Goal: Task Accomplishment & Management: Use online tool/utility

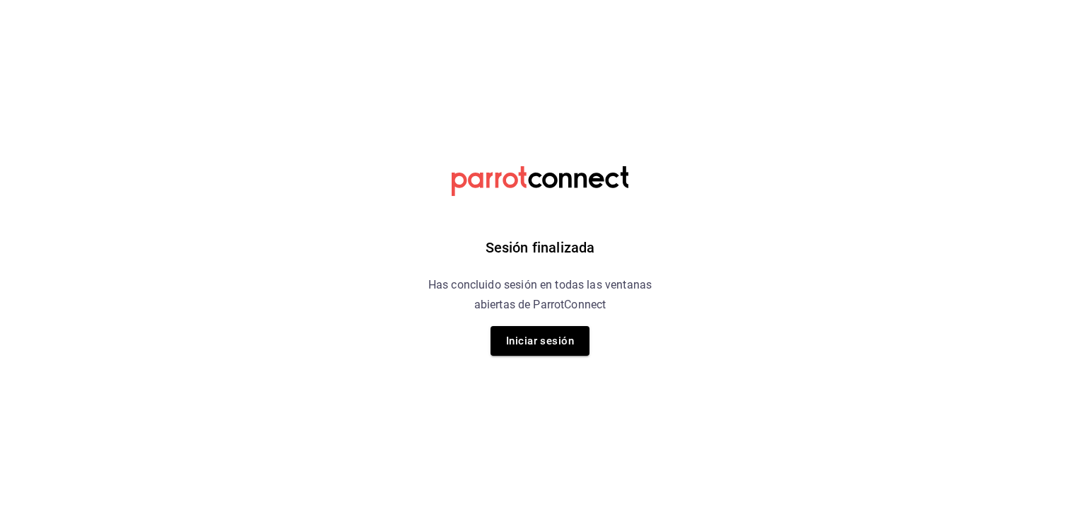
click at [556, 358] on div "Sesión finalizada Has concluido sesión en todas las ventanas abiertas de Parrot…" at bounding box center [540, 261] width 357 height 522
click at [557, 352] on button "Iniciar sesión" at bounding box center [540, 341] width 99 height 30
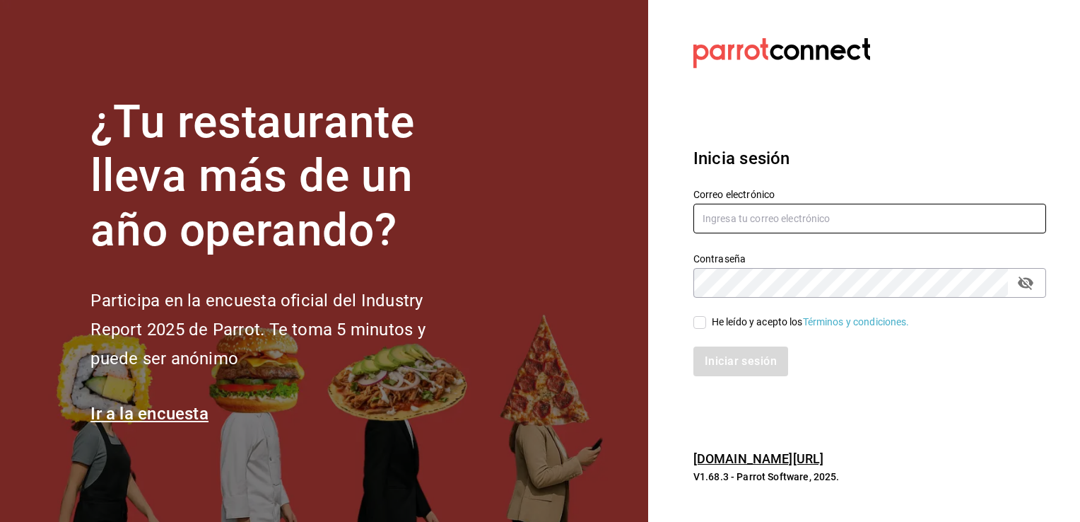
type input "[EMAIL_ADDRESS][DOMAIN_NAME]"
click at [701, 327] on input "He leído y acepto los Términos y condiciones." at bounding box center [700, 322] width 13 height 13
checkbox input "true"
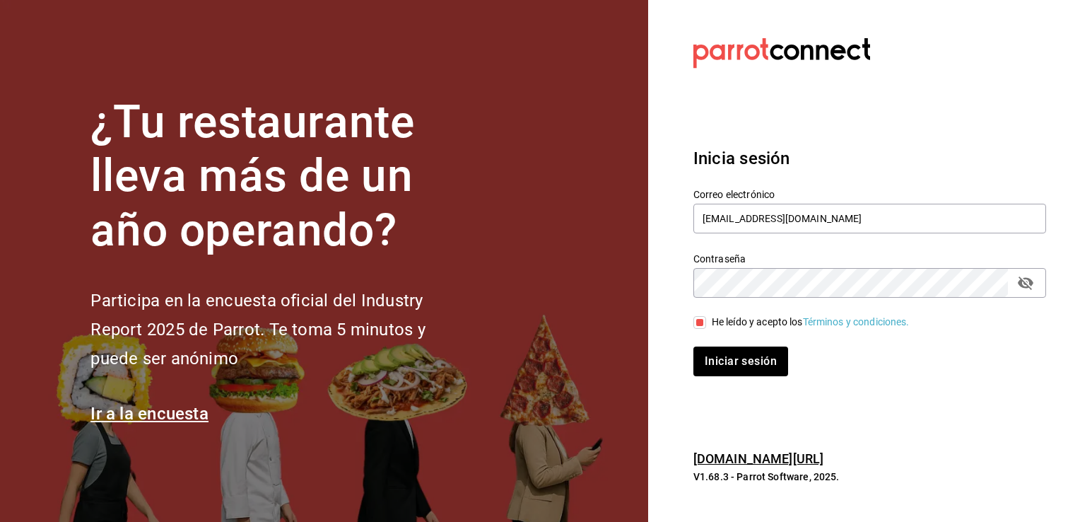
click at [741, 387] on div "Inicia sesión Correo electrónico [EMAIL_ADDRESS][DOMAIN_NAME] Contraseña Contra…" at bounding box center [870, 261] width 353 height 265
click at [745, 372] on button "Iniciar sesión" at bounding box center [742, 361] width 96 height 30
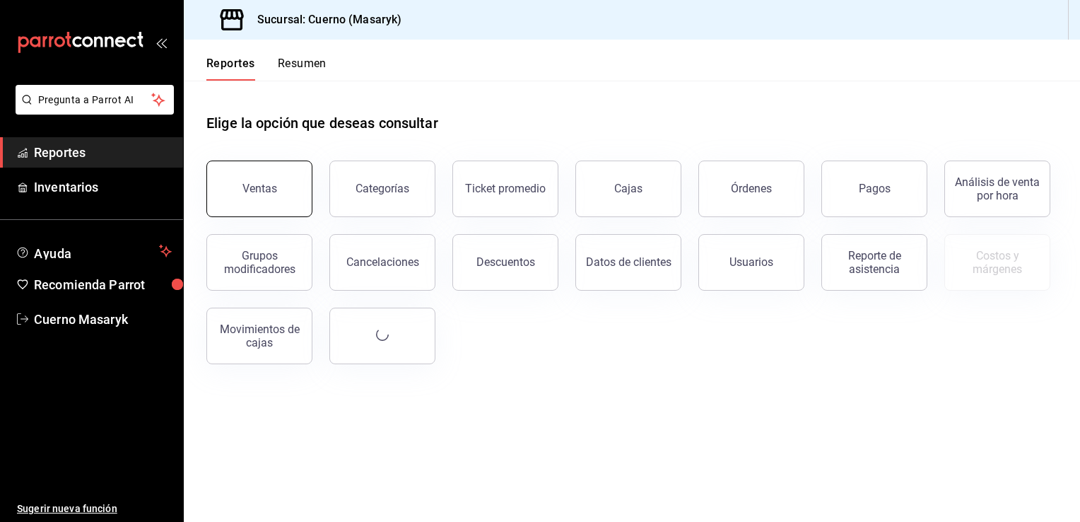
click at [272, 165] on button "Ventas" at bounding box center [259, 189] width 106 height 57
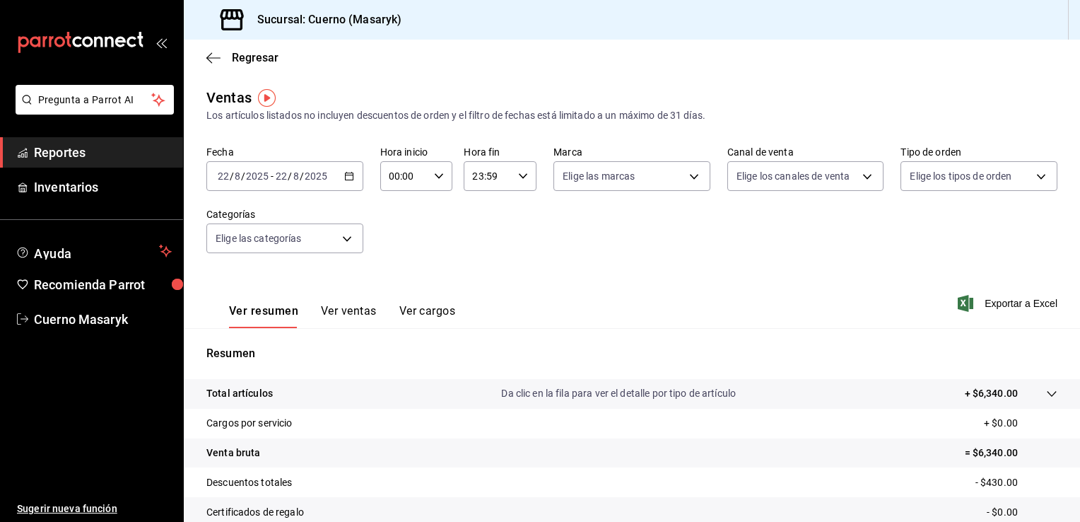
click at [350, 179] on icon "button" at bounding box center [349, 176] width 10 height 10
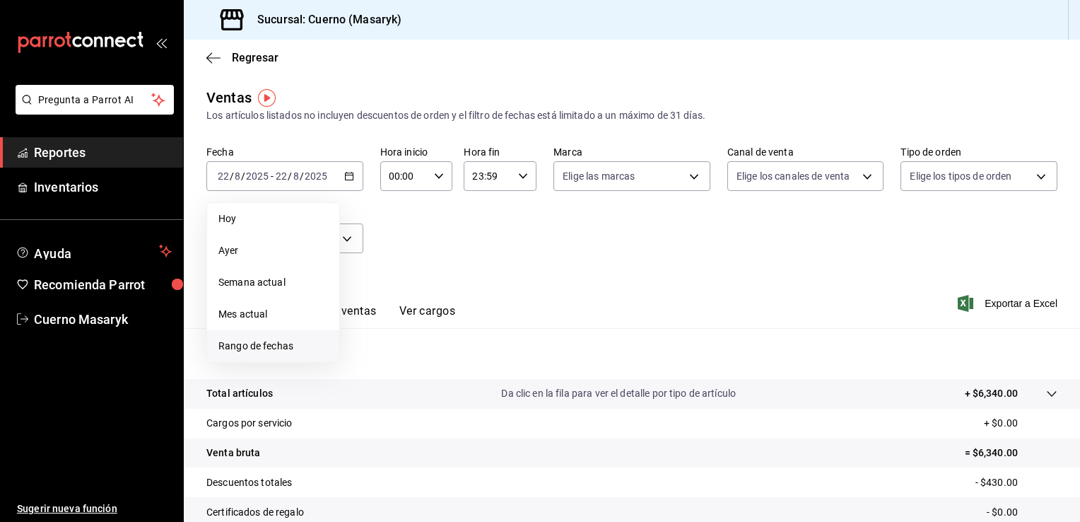
click at [259, 344] on span "Rango de fechas" at bounding box center [273, 346] width 110 height 15
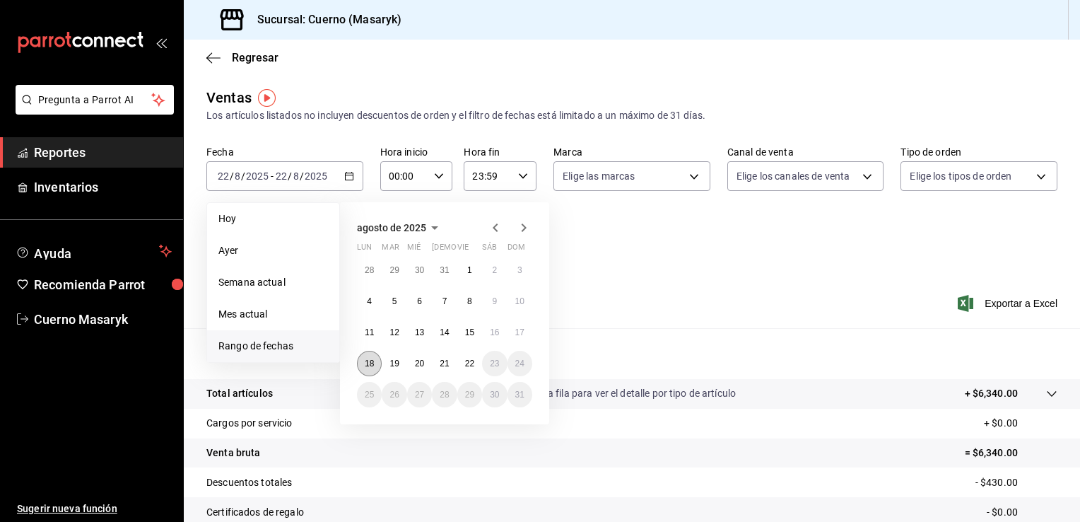
click at [370, 374] on button "18" at bounding box center [369, 363] width 25 height 25
click at [465, 363] on abbr "22" at bounding box center [469, 363] width 9 height 10
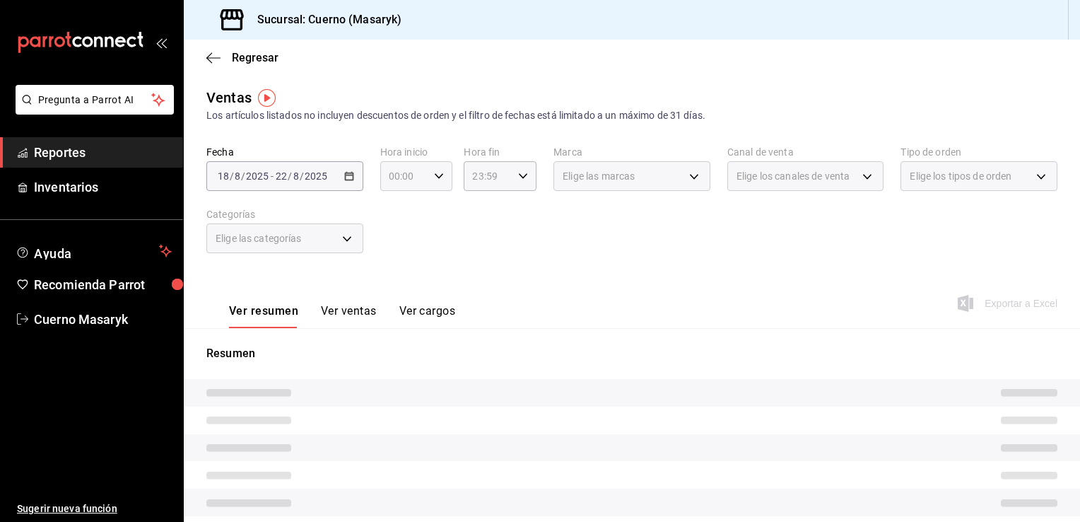
click at [438, 180] on icon "button" at bounding box center [439, 176] width 10 height 10
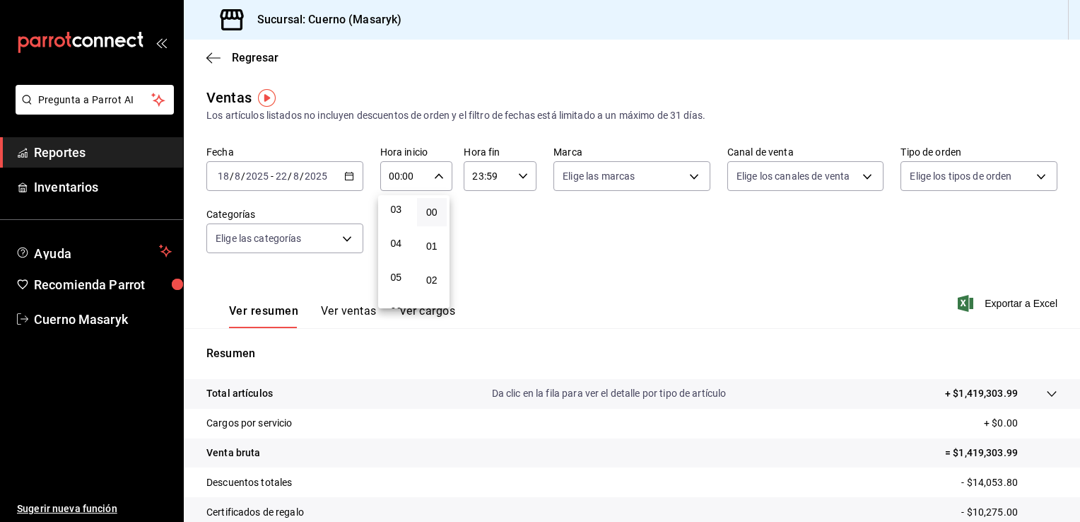
scroll to position [112, 0]
click at [397, 267] on span "05" at bounding box center [396, 269] width 13 height 11
type input "05:00"
click at [526, 170] on div at bounding box center [540, 261] width 1080 height 522
click at [525, 173] on div "23:59 Hora fin" at bounding box center [500, 176] width 73 height 30
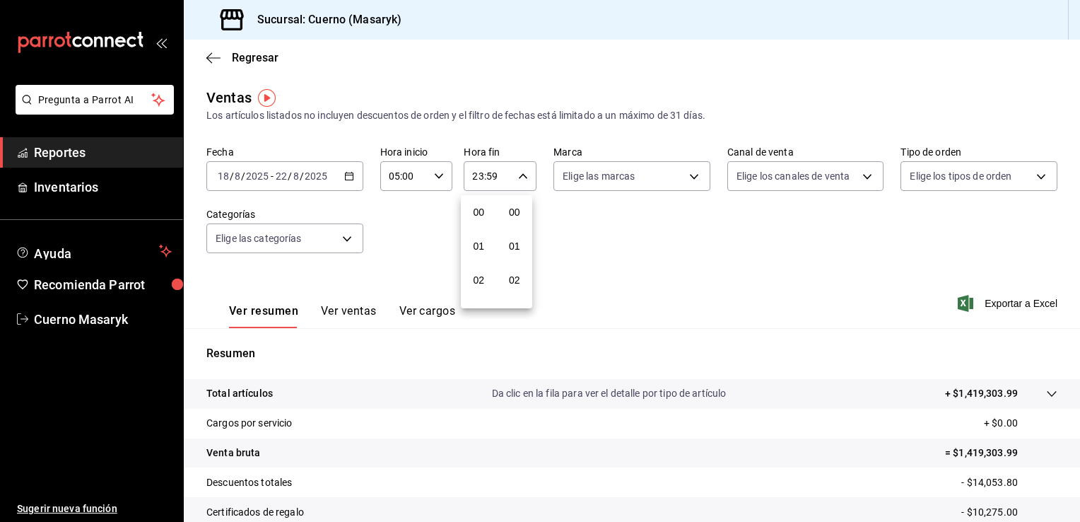
scroll to position [1957, 0]
click at [693, 224] on div at bounding box center [540, 261] width 1080 height 522
click at [697, 175] on body "Pregunta a Parrot AI Reportes Inventarios Ayuda Recomienda Parrot Cuerno Masary…" at bounding box center [540, 261] width 1080 height 522
click at [634, 235] on li "Ver todas" at bounding box center [626, 230] width 153 height 42
type input "4ea0d660-02b3-4785-bb88-48b5ef6e196c"
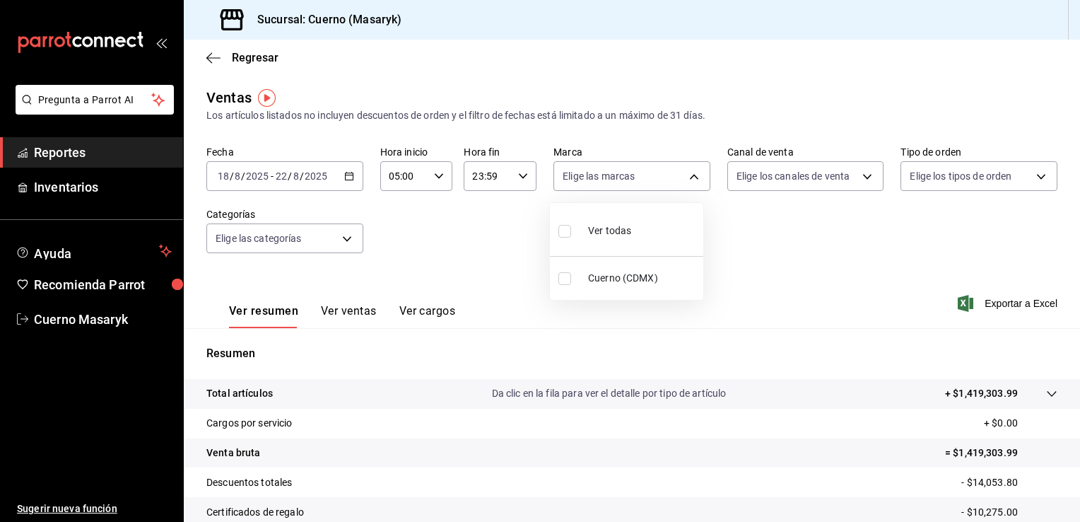
checkbox input "true"
click at [862, 174] on div at bounding box center [540, 261] width 1080 height 522
click at [862, 174] on body "Pregunta a Parrot AI Reportes Inventarios Ayuda Recomienda Parrot Cuerno Masary…" at bounding box center [540, 261] width 1080 height 522
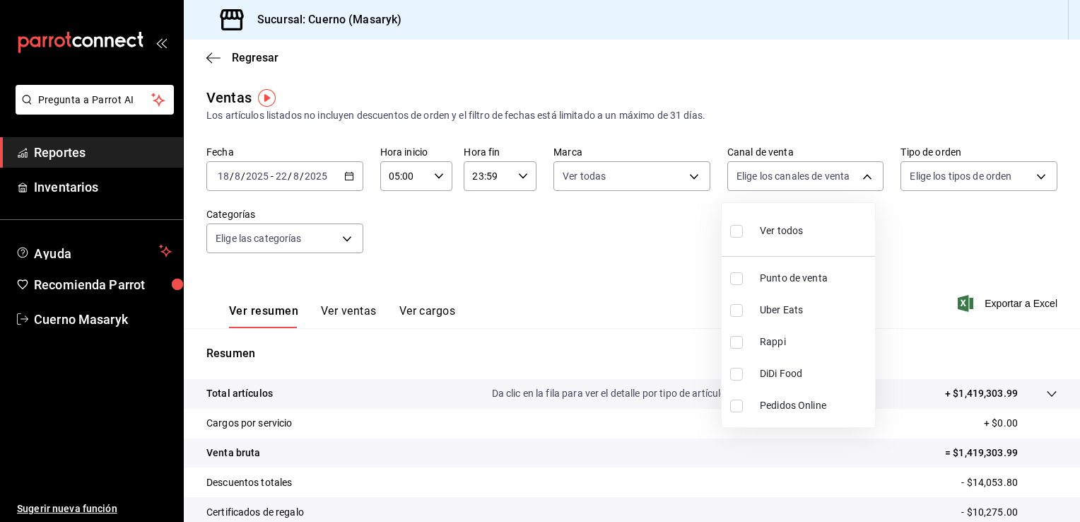
click at [803, 230] on li "Ver todos" at bounding box center [798, 230] width 153 height 42
type input "PARROT,UBER_EATS,RAPPI,DIDI_FOOD,ONLINE"
checkbox input "true"
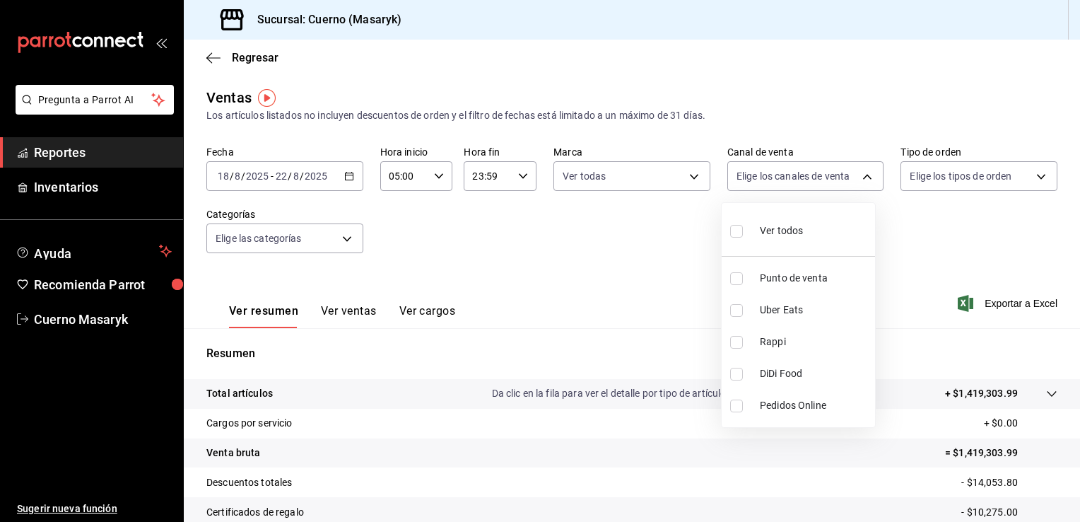
checkbox input "true"
click at [1035, 169] on div at bounding box center [540, 261] width 1080 height 522
click at [1035, 175] on body "Pregunta a Parrot AI Reportes Inventarios Ayuda Recomienda Parrot Cuerno Masary…" at bounding box center [540, 261] width 1080 height 522
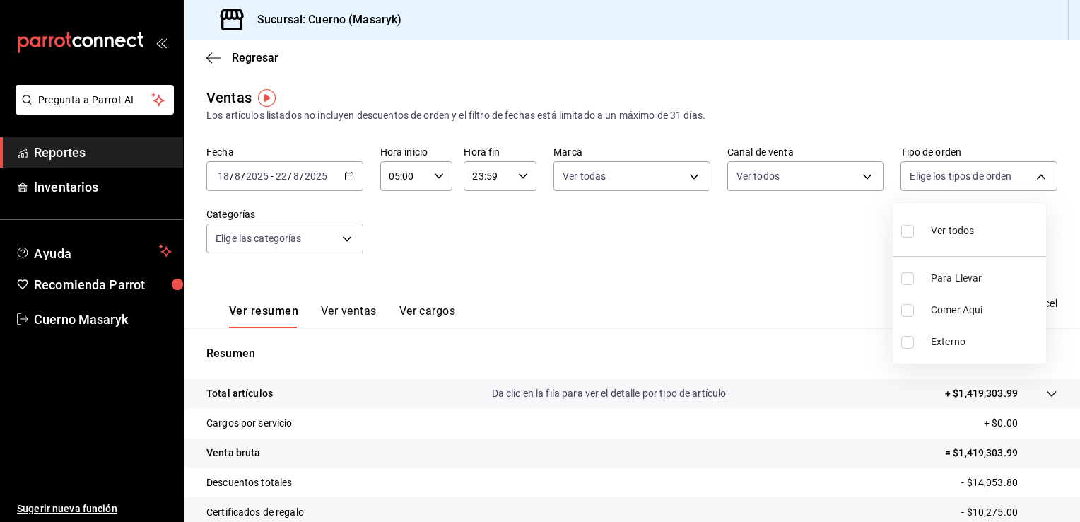
click at [971, 231] on span "Ver todos" at bounding box center [952, 230] width 43 height 15
type input "d8208262-291b-4595-bbfa-ed1e8660efdb,73ecdc8a-b505-4242-b24a-d5f1595b9b0a,EXTER…"
checkbox input "true"
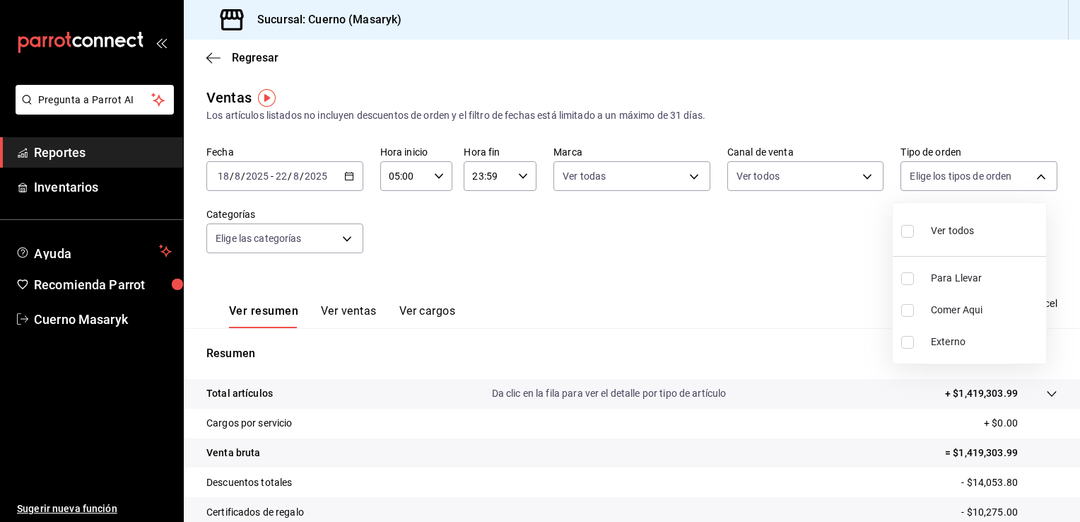
checkbox input "true"
click at [341, 243] on div at bounding box center [540, 261] width 1080 height 522
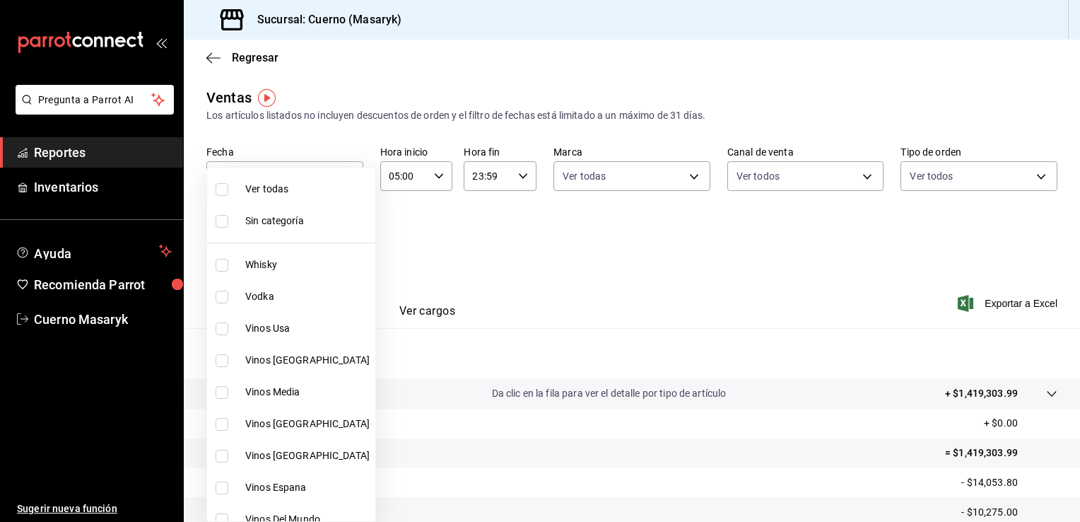
click at [341, 243] on body "Pregunta a Parrot AI Reportes Inventarios Ayuda Recomienda Parrot Cuerno Masary…" at bounding box center [540, 261] width 1080 height 522
click at [278, 190] on span "Ver todas" at bounding box center [307, 189] width 124 height 15
type input "c67b51a2-384c-483e-a5be-40afd3eac247,ec1a4520-4a99-4810-921e-4abf40ebc8c6,cd2d5…"
checkbox input "true"
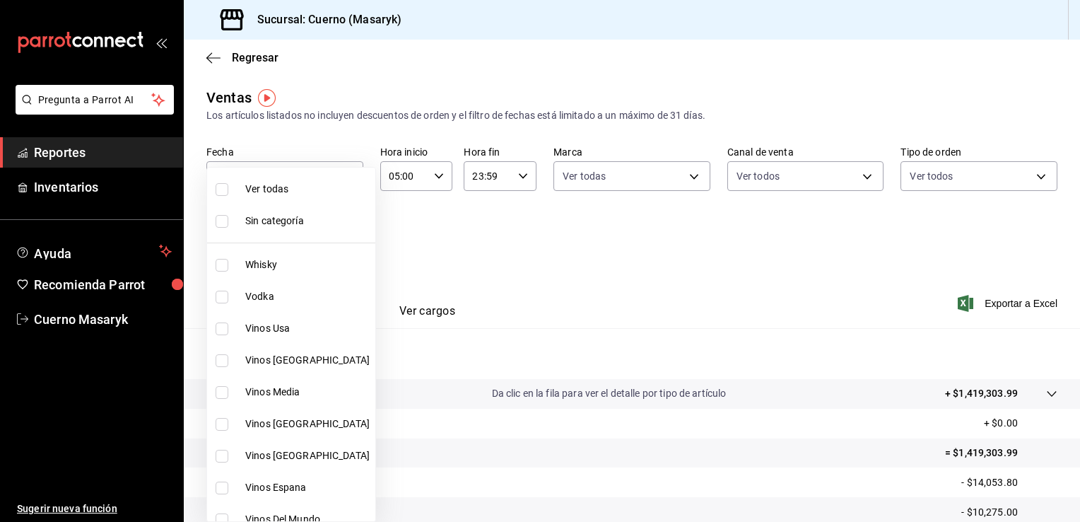
checkbox input "true"
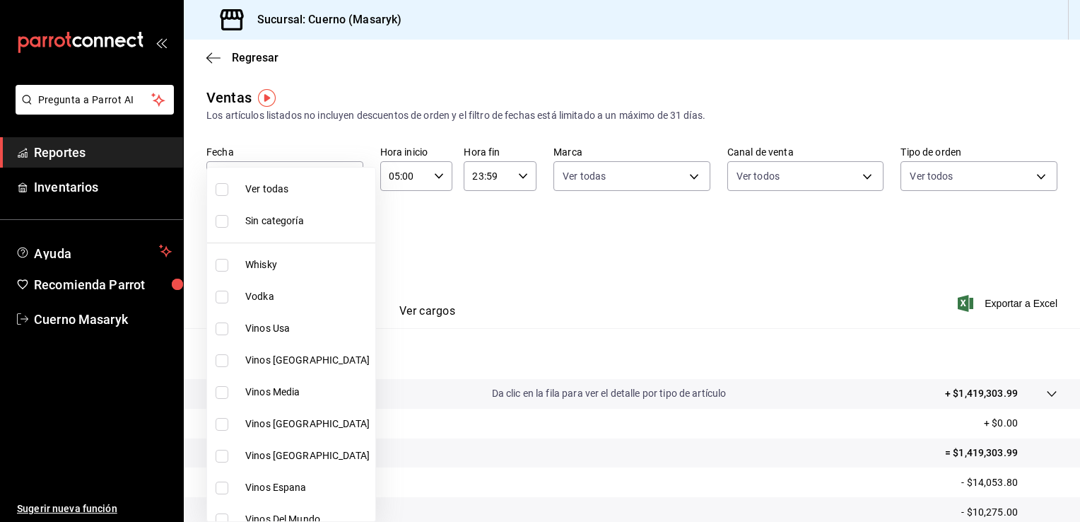
checkbox input "true"
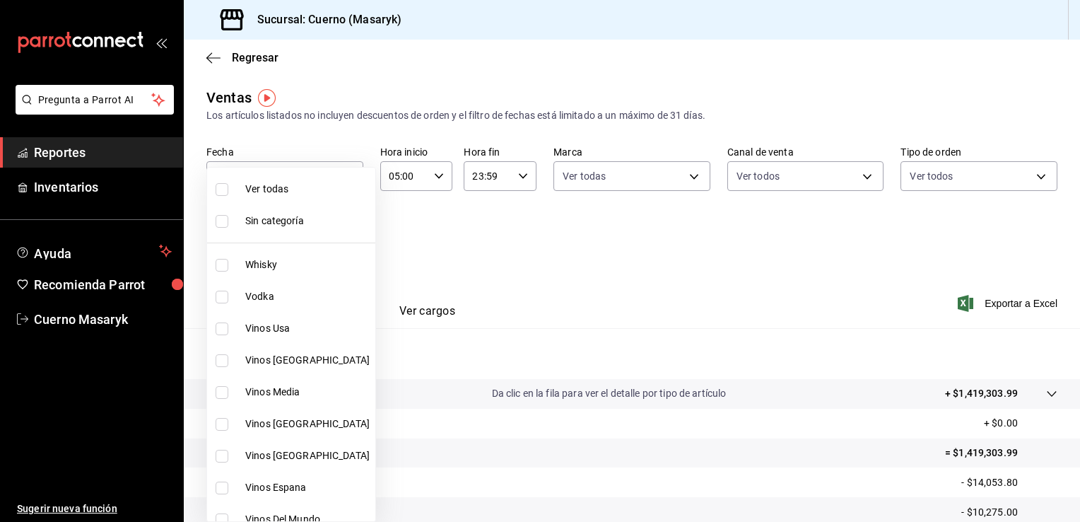
checkbox input "true"
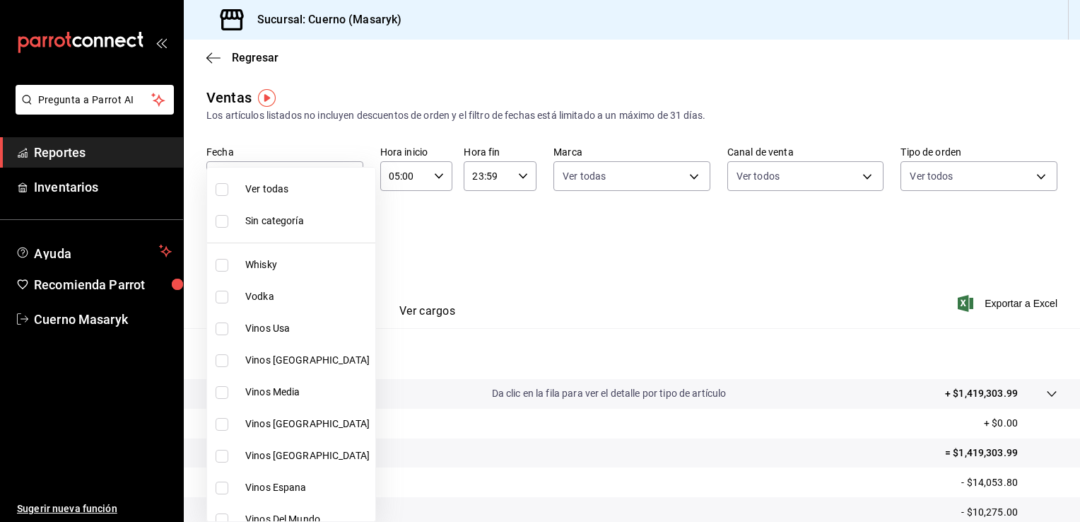
checkbox input "true"
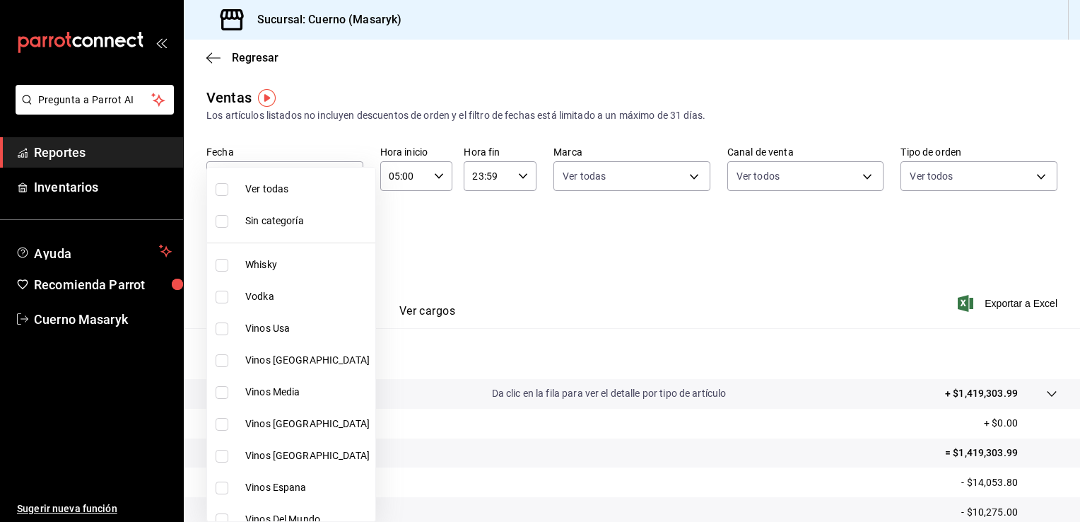
checkbox input "true"
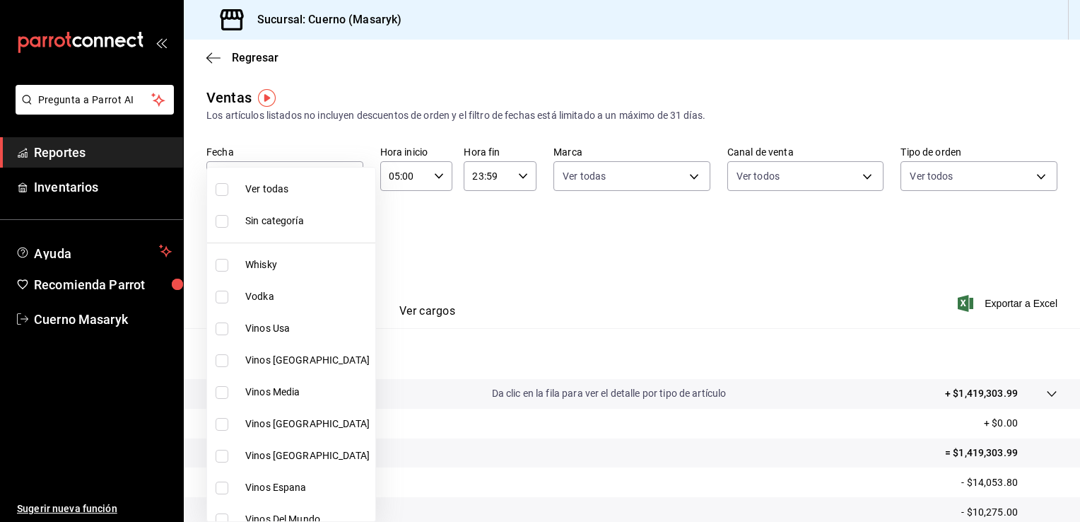
checkbox input "true"
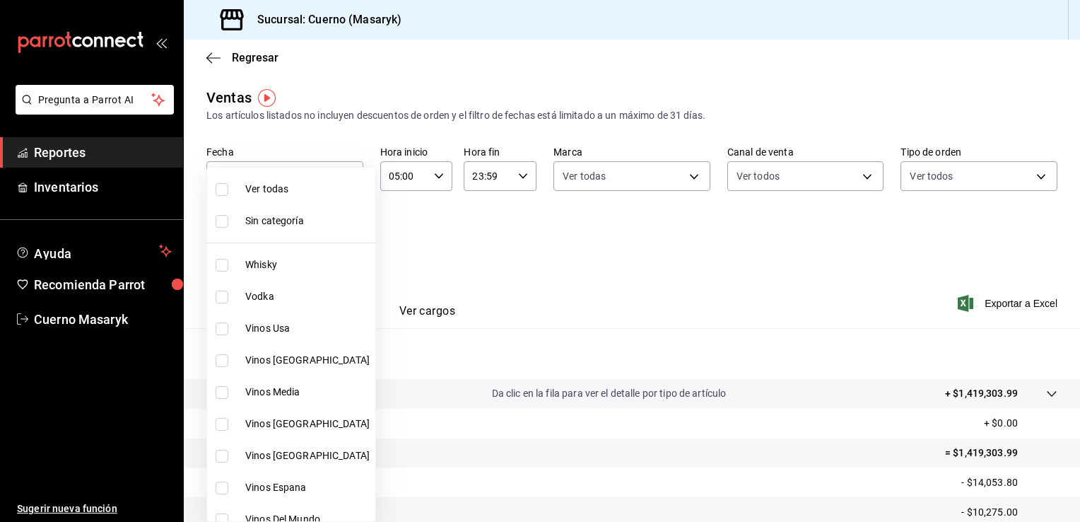
checkbox input "true"
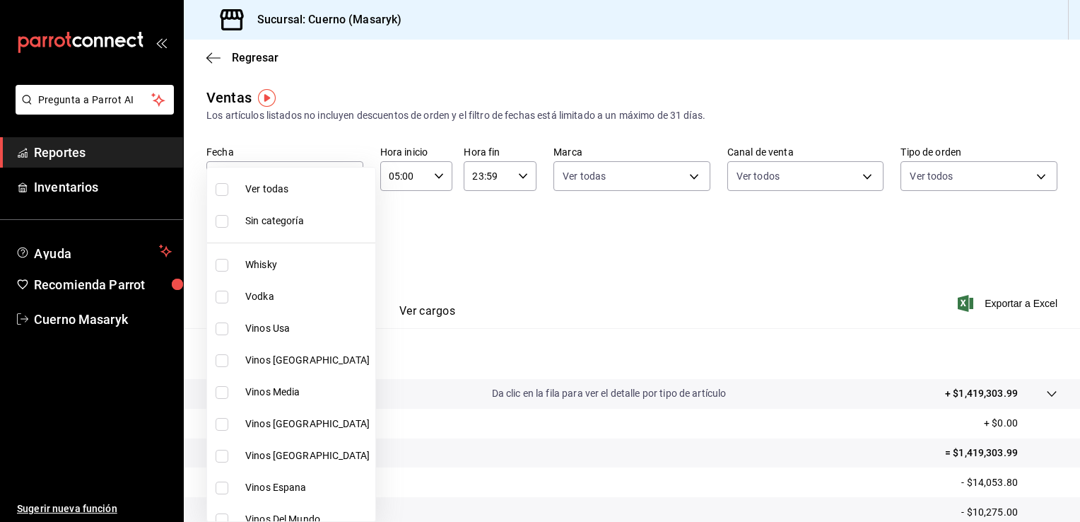
checkbox input "true"
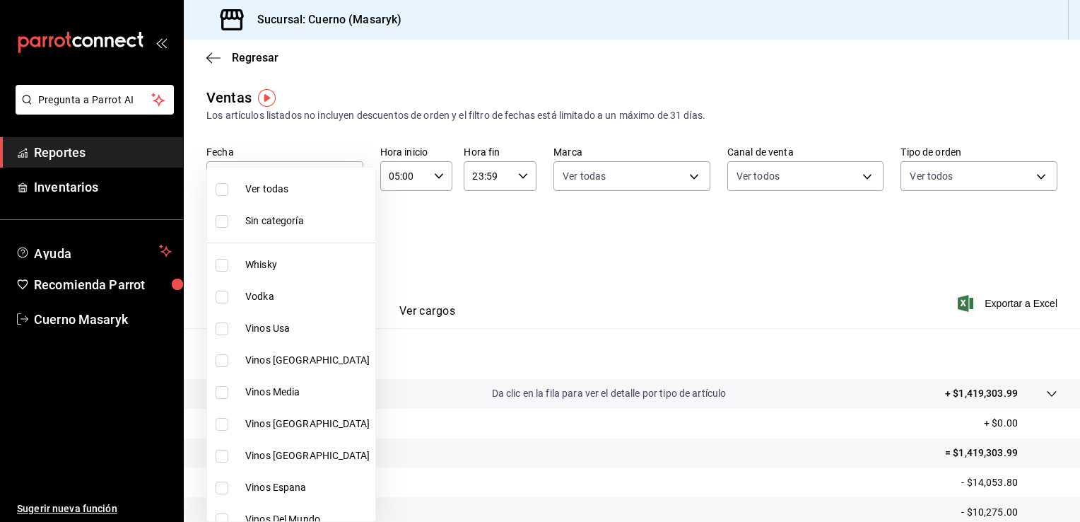
checkbox input "true"
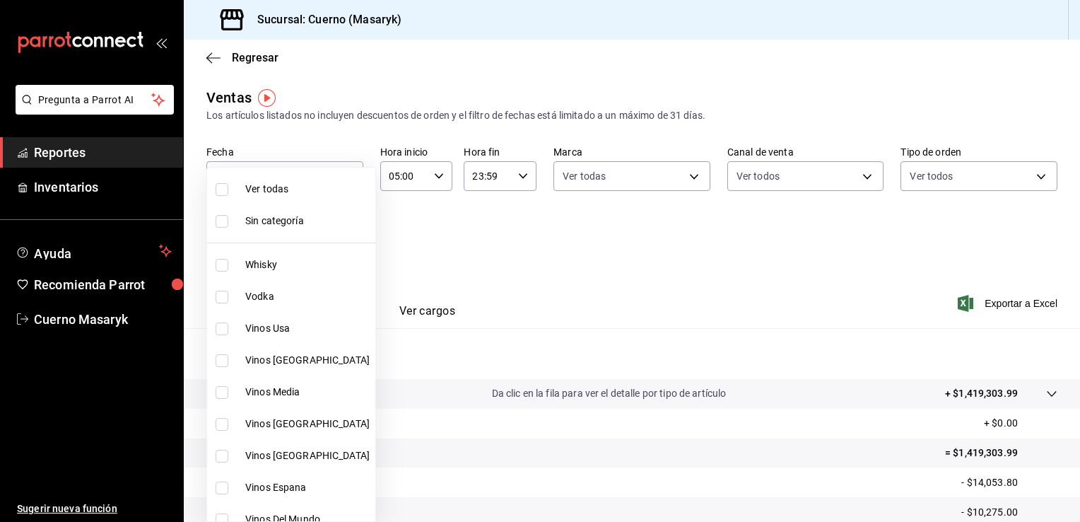
checkbox input "true"
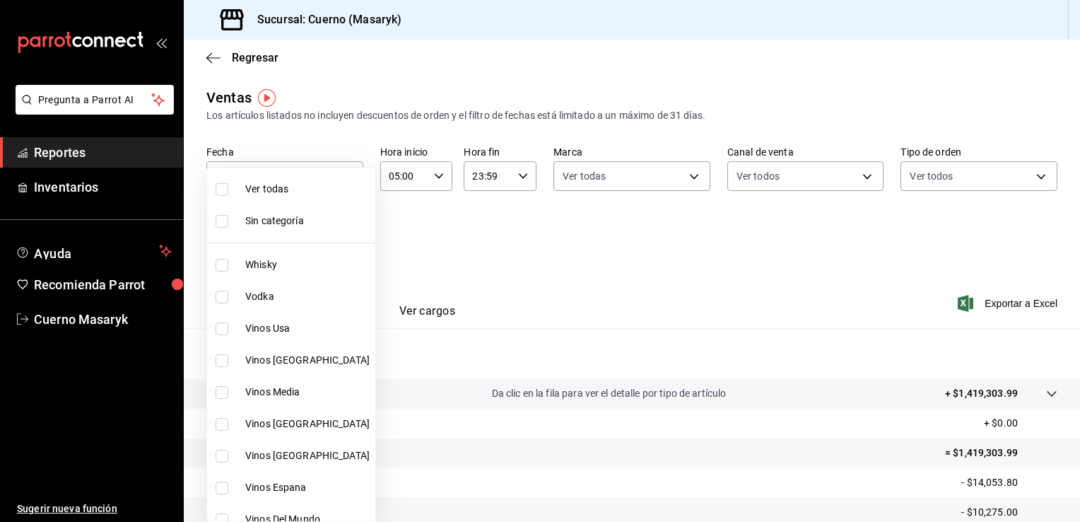
checkbox input "true"
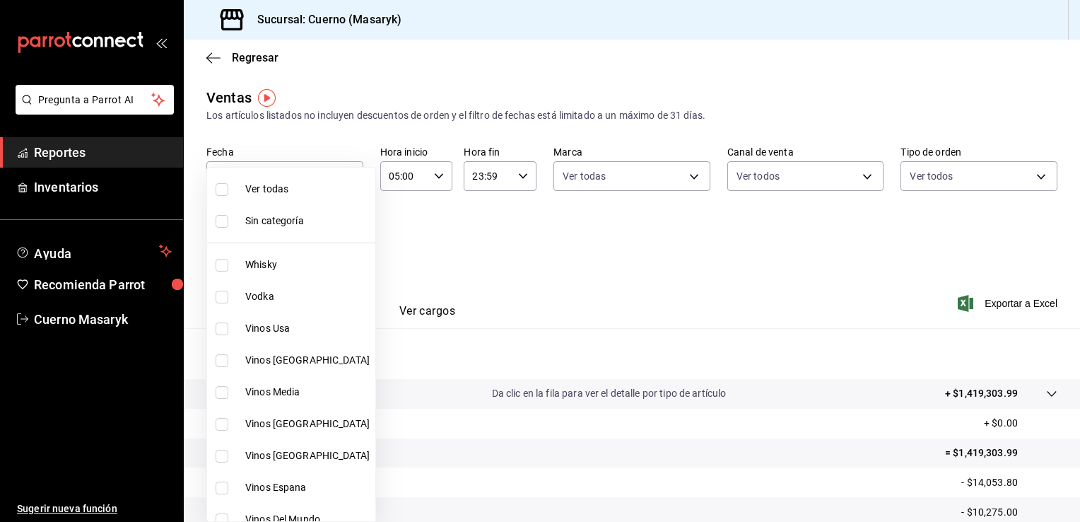
checkbox input "true"
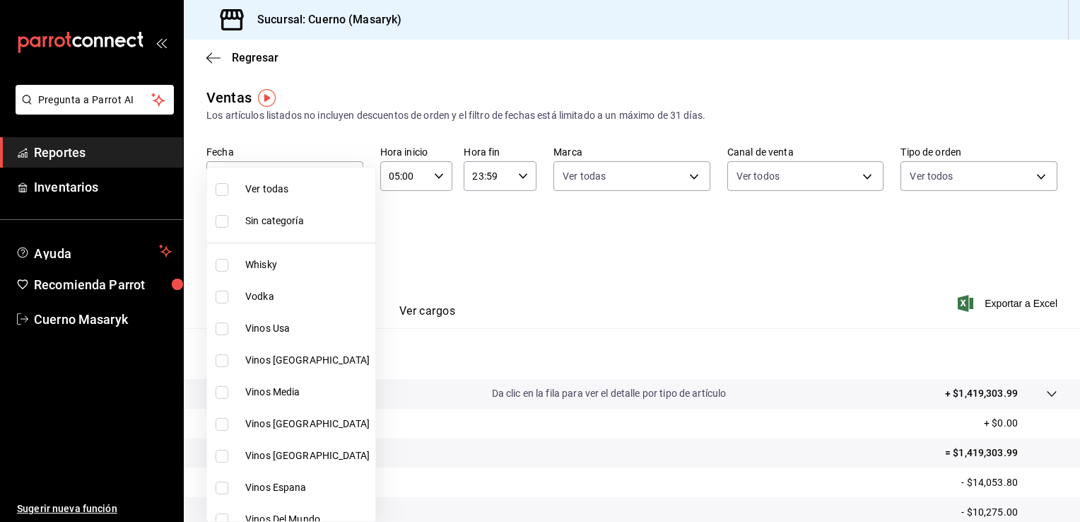
checkbox input "true"
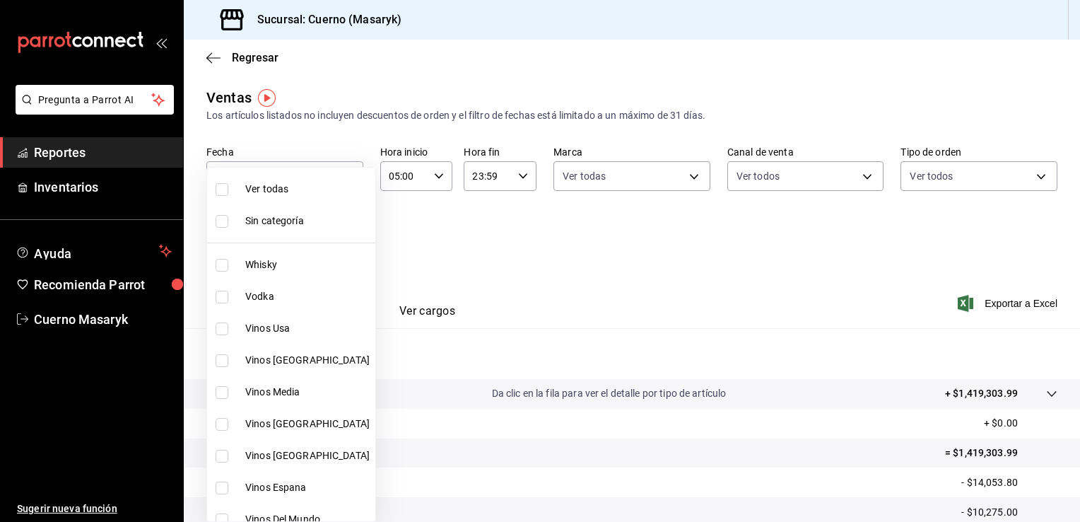
checkbox input "true"
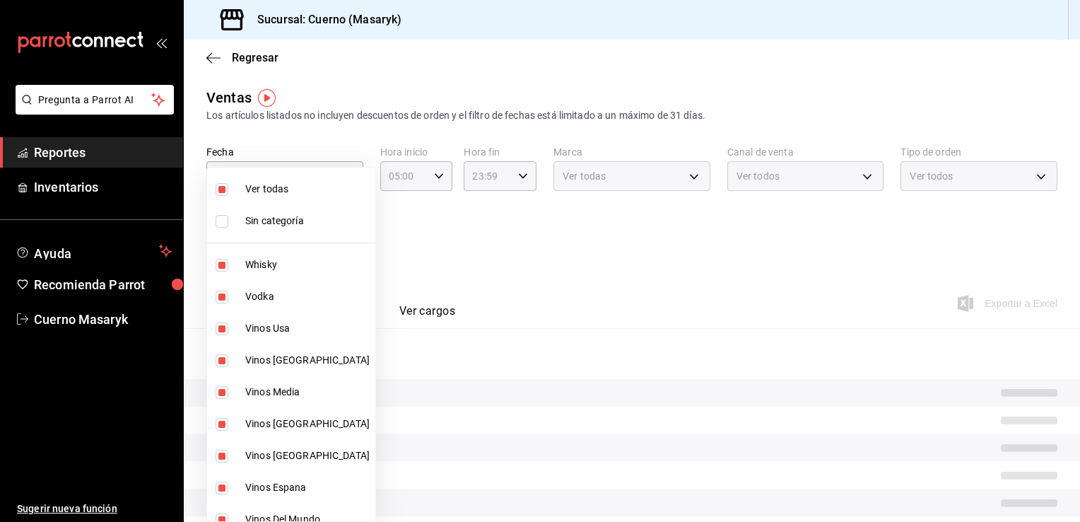
click at [484, 256] on div at bounding box center [540, 261] width 1080 height 522
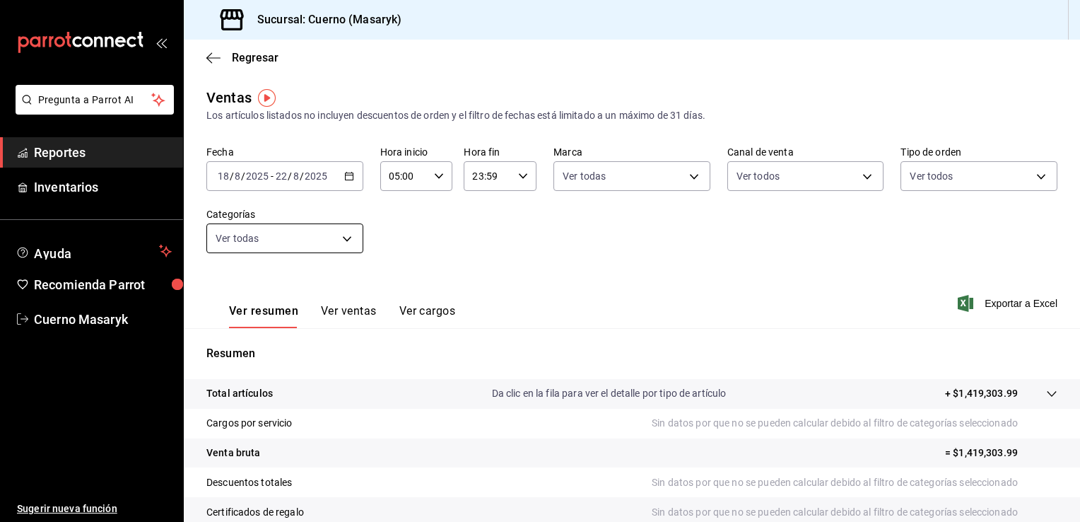
click at [359, 240] on body "Pregunta a Parrot AI Reportes Inventarios Ayuda Recomienda Parrot Cuerno Masary…" at bounding box center [540, 261] width 1080 height 522
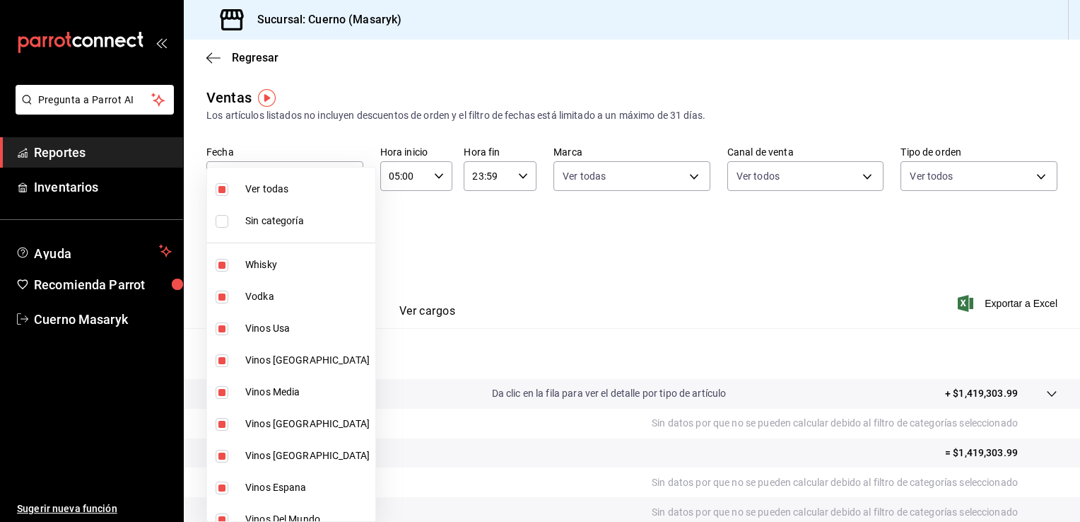
click at [263, 216] on span "Sin categoría" at bounding box center [307, 221] width 124 height 15
checkbox input "true"
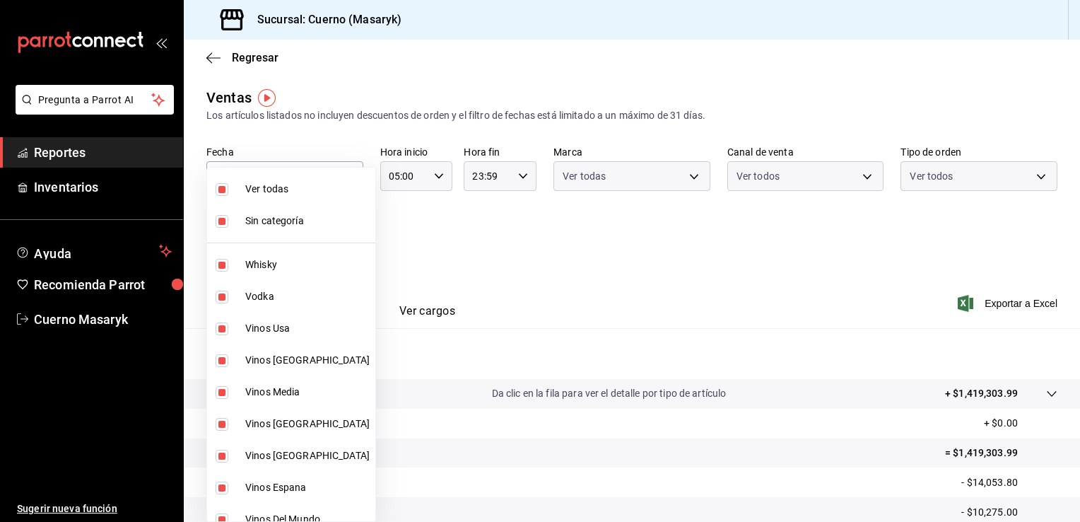
click at [503, 258] on div at bounding box center [540, 261] width 1080 height 522
click at [348, 240] on body "Pregunta a Parrot AI Reportes Inventarios Ayuda Recomienda Parrot Cuerno Masary…" at bounding box center [540, 261] width 1080 height 522
click at [531, 262] on div at bounding box center [540, 261] width 1080 height 522
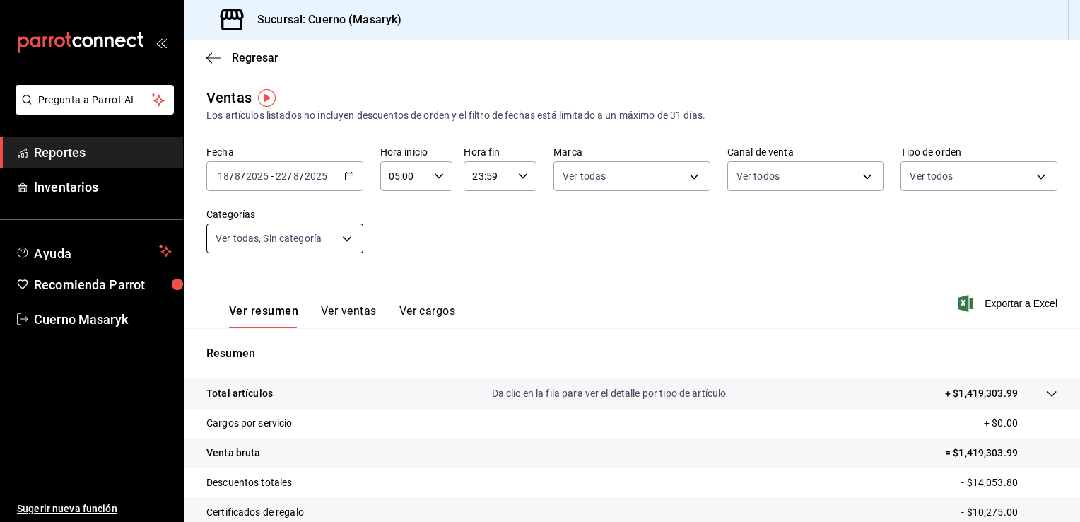
click at [337, 234] on body "Pregunta a Parrot AI Reportes Inventarios Ayuda Recomienda Parrot Cuerno Masary…" at bounding box center [540, 261] width 1080 height 522
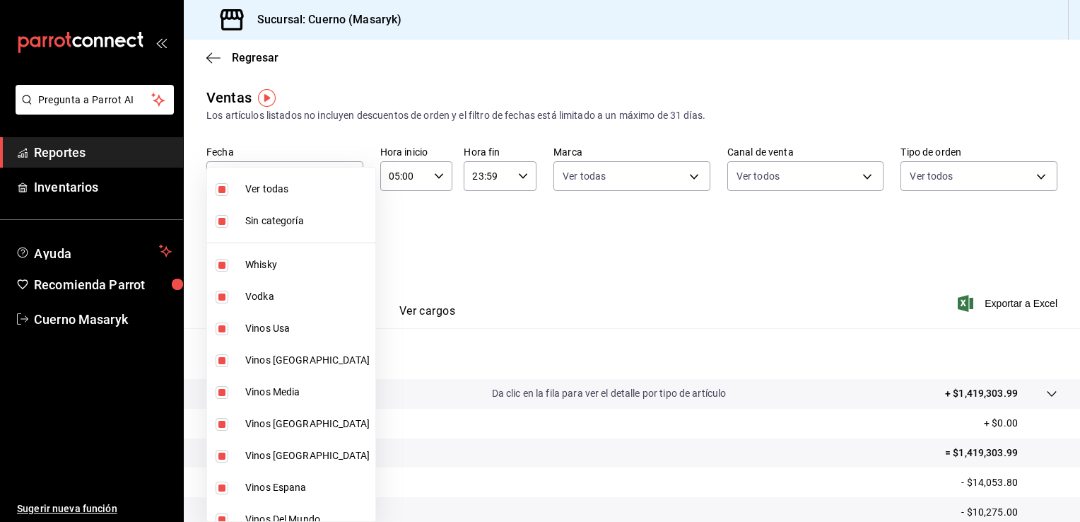
click at [279, 219] on span "Sin categoría" at bounding box center [307, 221] width 124 height 15
checkbox input "false"
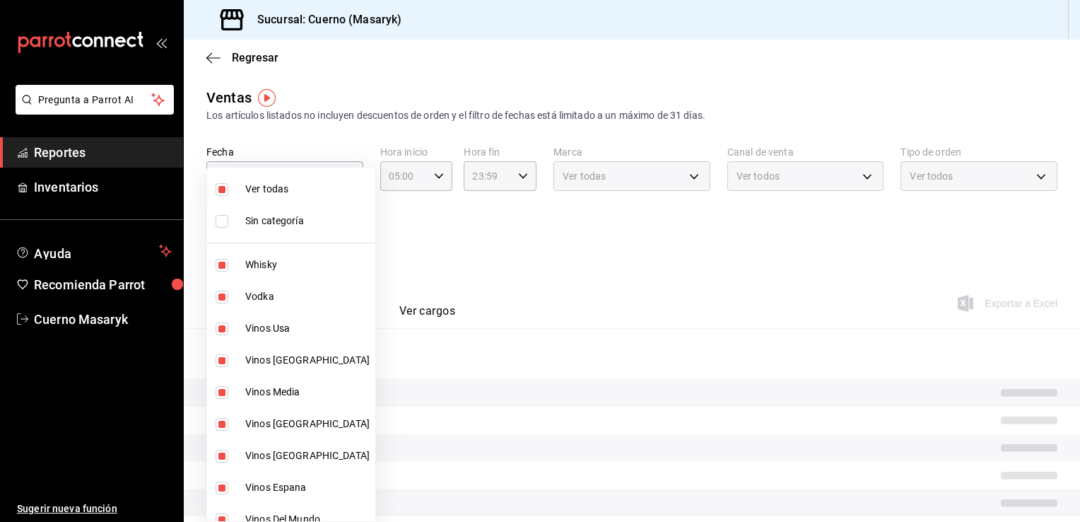
click at [515, 249] on div at bounding box center [540, 261] width 1080 height 522
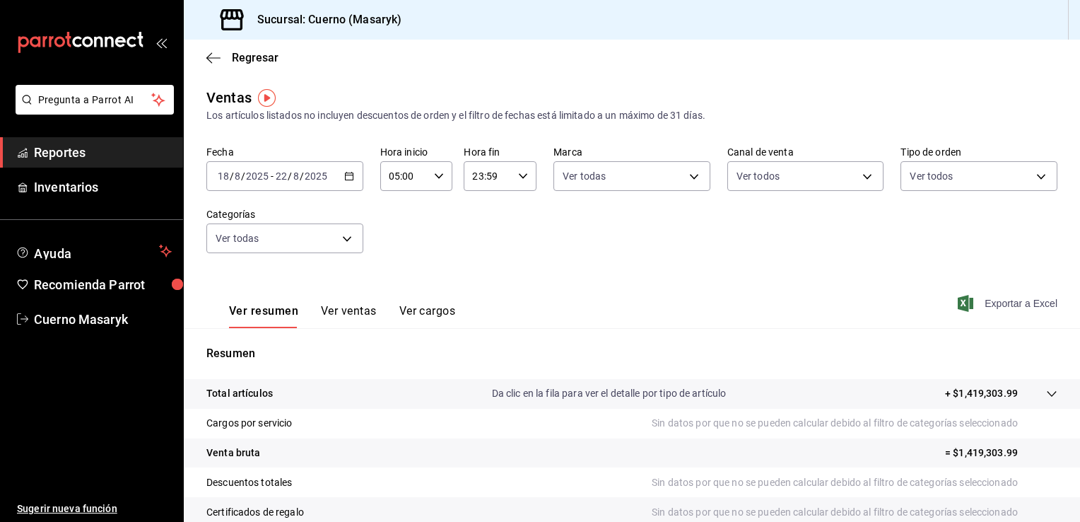
click at [1022, 304] on span "Exportar a Excel" at bounding box center [1009, 303] width 97 height 17
